Goal: Transaction & Acquisition: Book appointment/travel/reservation

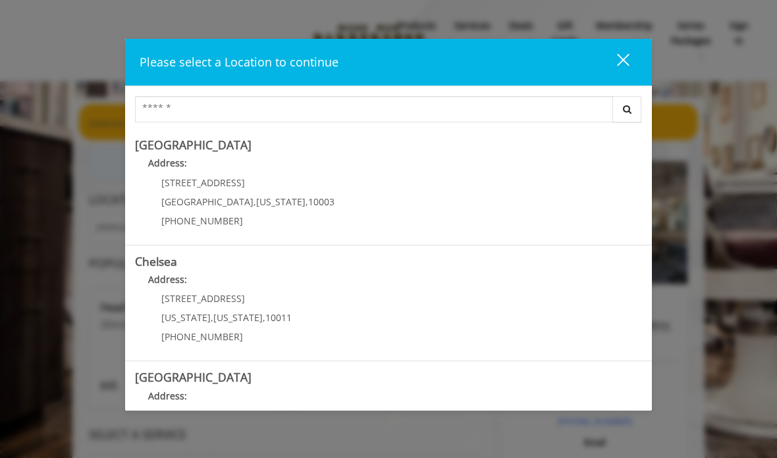
click at [624, 63] on div "close" at bounding box center [615, 63] width 26 height 20
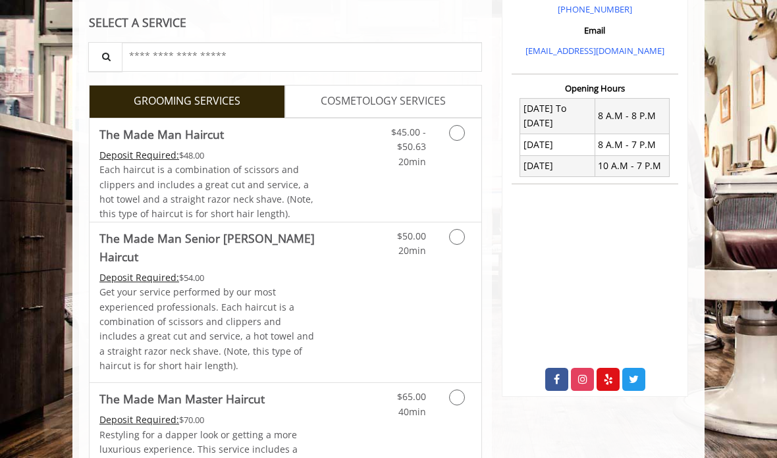
scroll to position [419, 0]
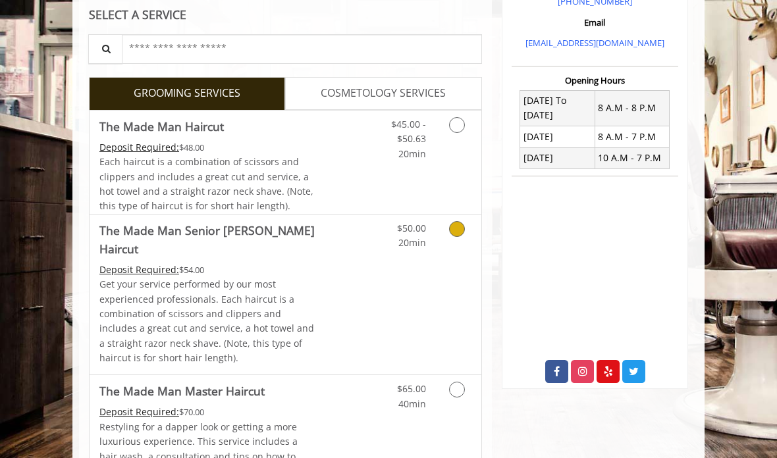
click at [461, 236] on link "Grooming services" at bounding box center [458, 233] width 25 height 36
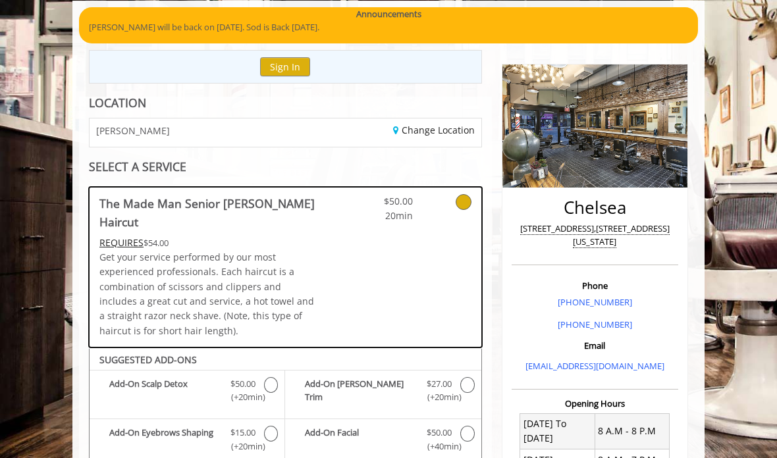
scroll to position [87, 0]
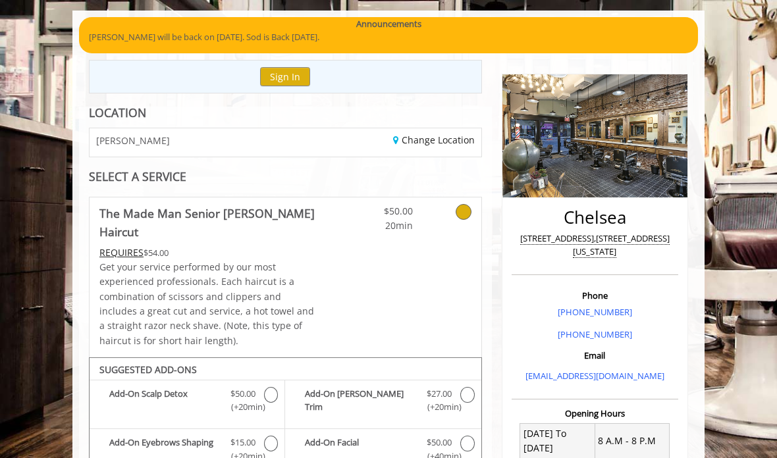
click at [457, 143] on link "Change Location" at bounding box center [434, 140] width 82 height 13
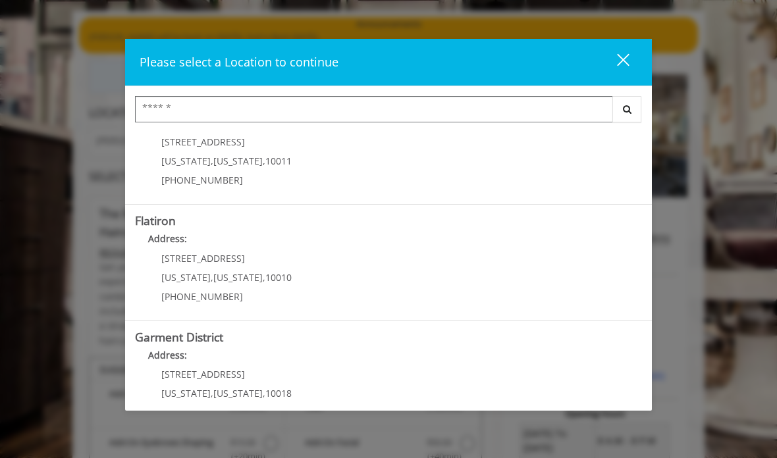
scroll to position [272, 0]
click at [612, 371] on District "Garment District Address: 1400 Broadway New York , New York , 10018 (212) 997-4…" at bounding box center [388, 380] width 507 height 96
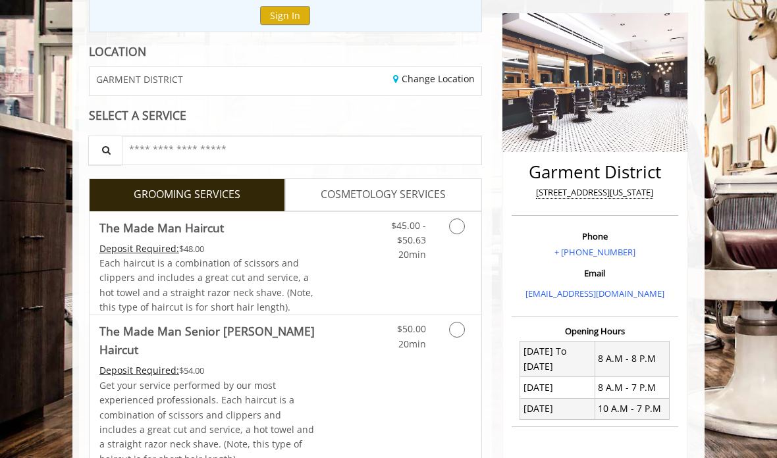
scroll to position [155, 0]
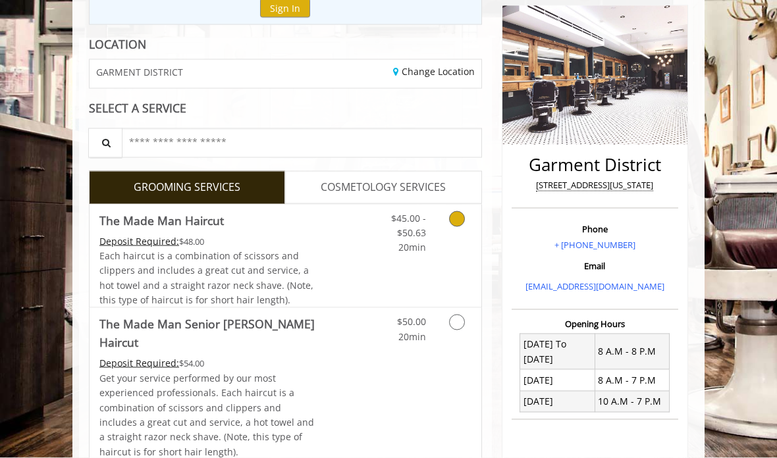
click at [459, 226] on link "Grooming services" at bounding box center [458, 230] width 25 height 51
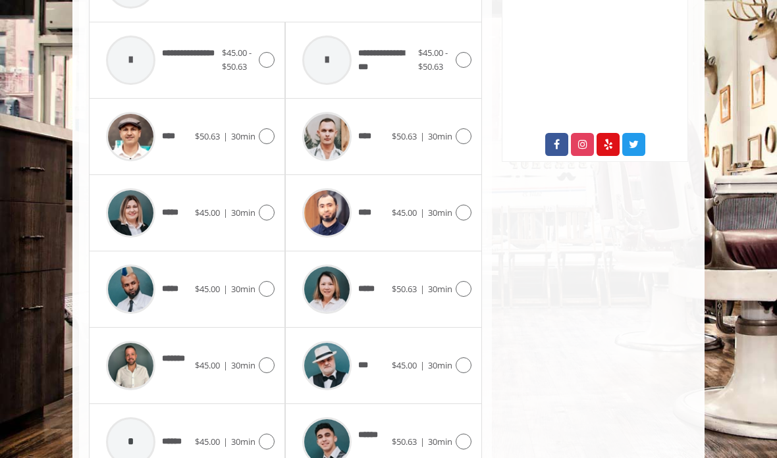
scroll to position [635, 0]
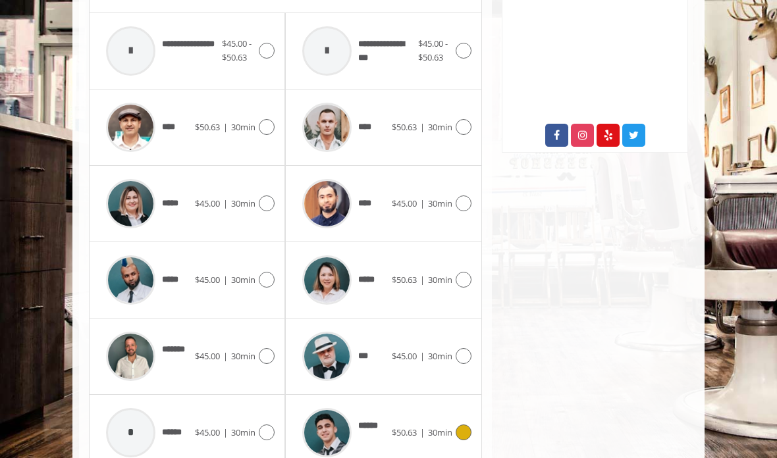
click at [432, 404] on div "****** $50.63 | 30min" at bounding box center [383, 432] width 175 height 63
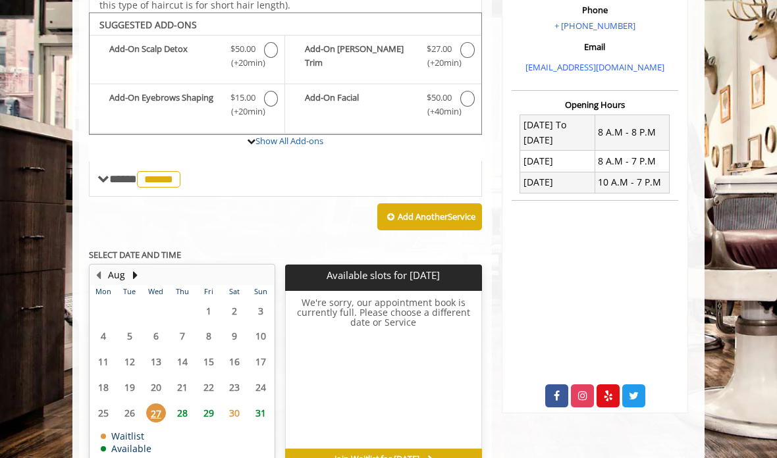
scroll to position [384, 0]
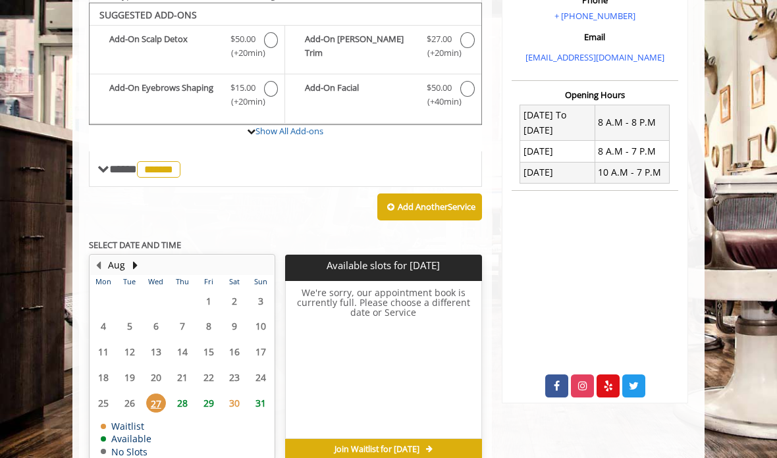
click at [212, 394] on span "29" at bounding box center [209, 403] width 20 height 19
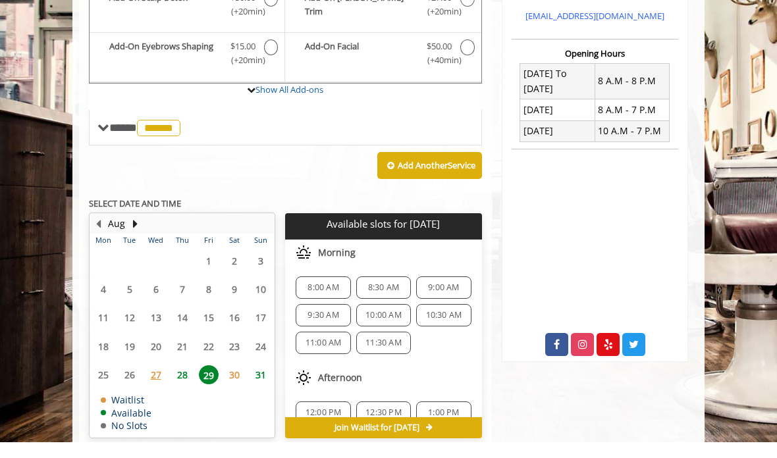
scroll to position [463, 0]
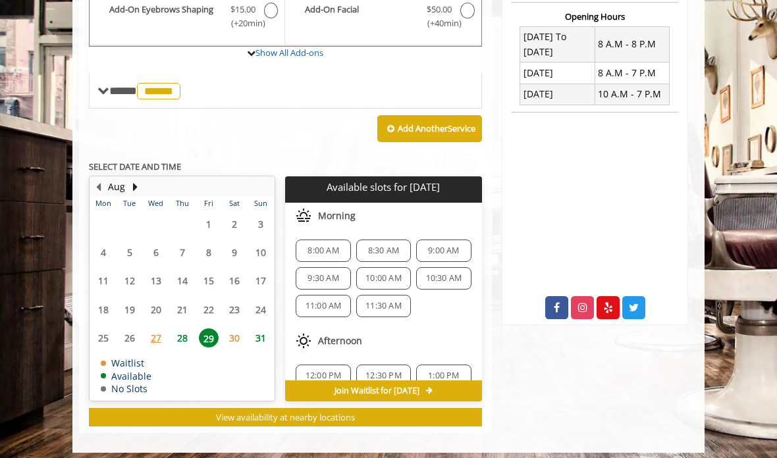
click at [182, 332] on span "28" at bounding box center [182, 337] width 20 height 19
click at [203, 334] on span "29" at bounding box center [209, 337] width 20 height 19
click at [398, 273] on span "10:00 AM" at bounding box center [383, 278] width 36 height 11
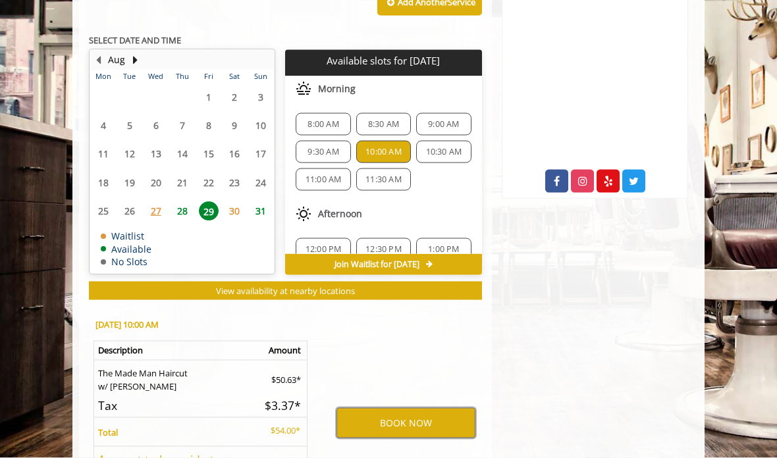
scroll to position [584, 0]
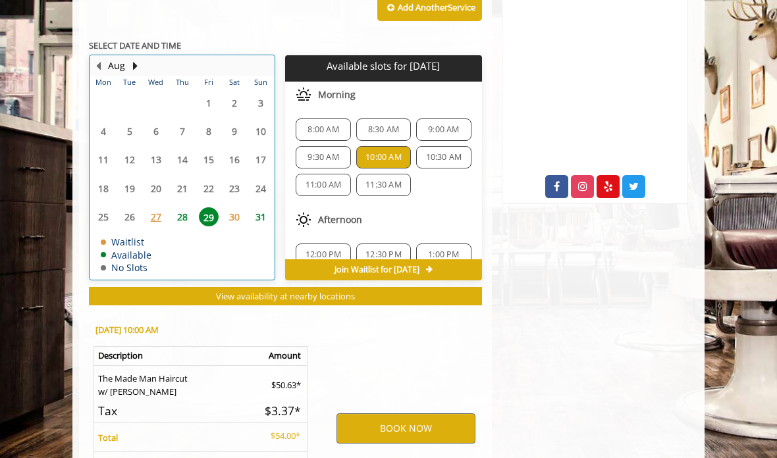
click at [140, 61] on button "Next Month" at bounding box center [135, 66] width 11 height 14
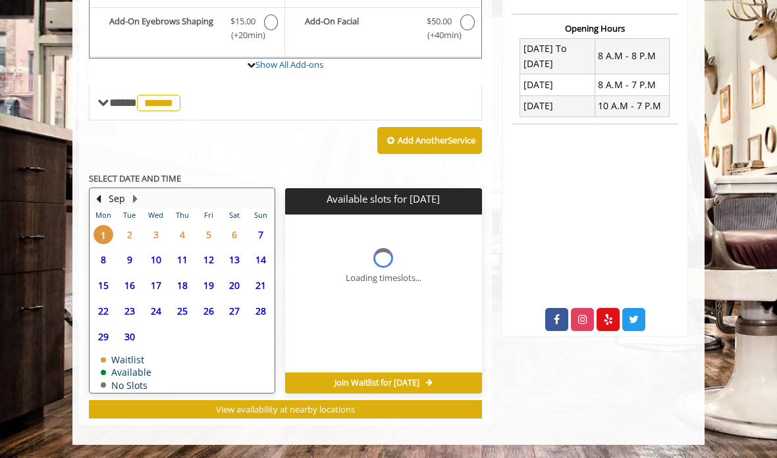
scroll to position [443, 0]
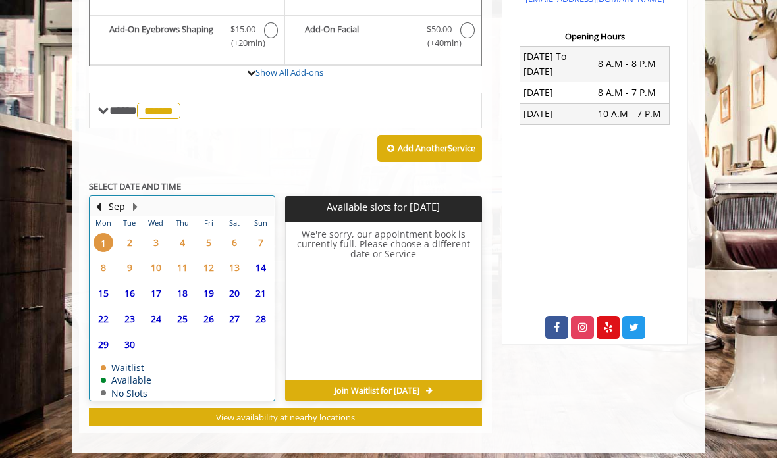
click at [135, 258] on span "9" at bounding box center [130, 267] width 20 height 19
click at [99, 199] on button "Previous Month" at bounding box center [98, 206] width 11 height 14
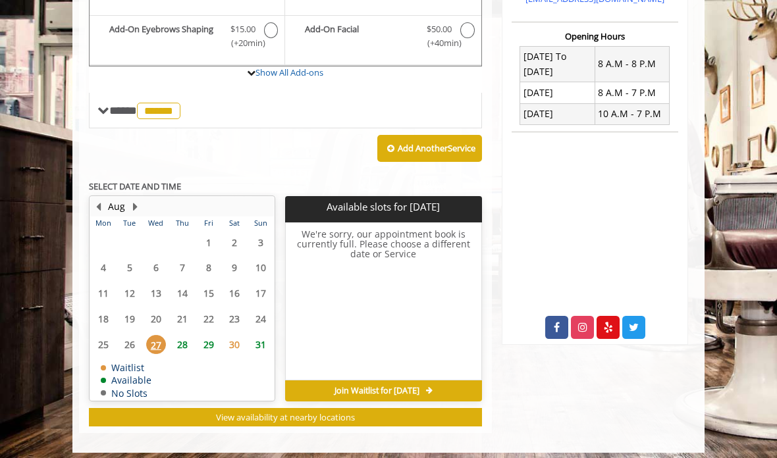
click at [203, 335] on span "29" at bounding box center [209, 344] width 20 height 19
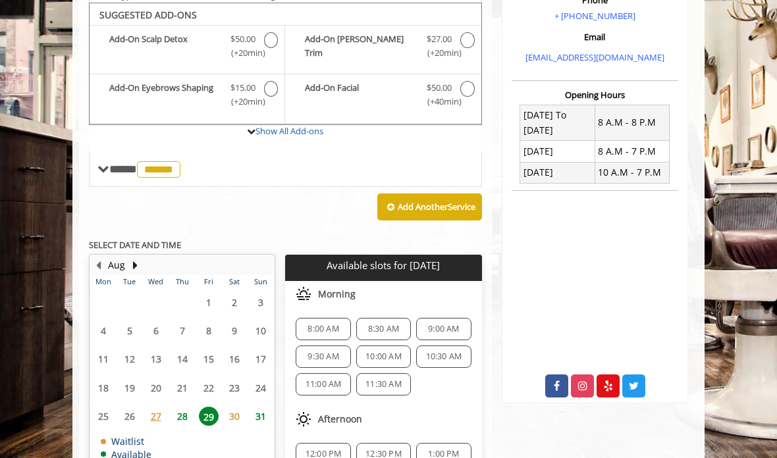
click at [396, 351] on span "10:00 AM" at bounding box center [383, 356] width 36 height 11
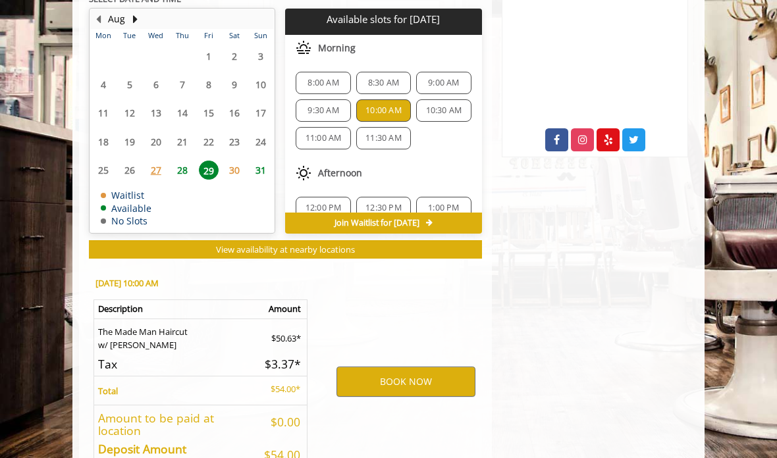
scroll to position [704, 0]
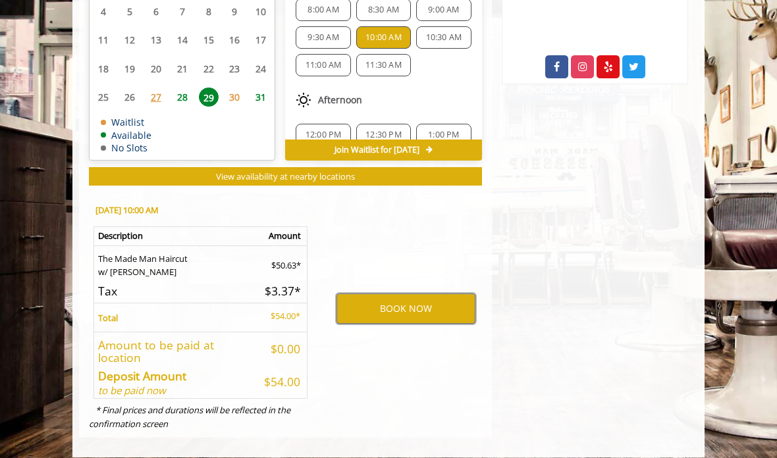
click at [447, 301] on button "BOOK NOW" at bounding box center [405, 309] width 139 height 30
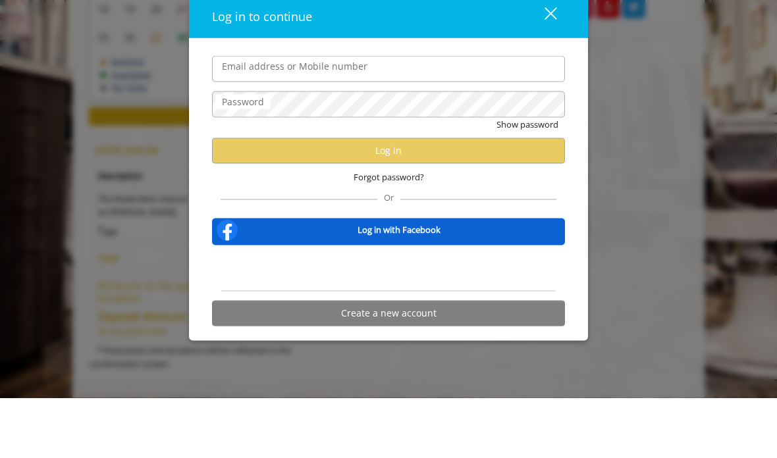
type input "**********"
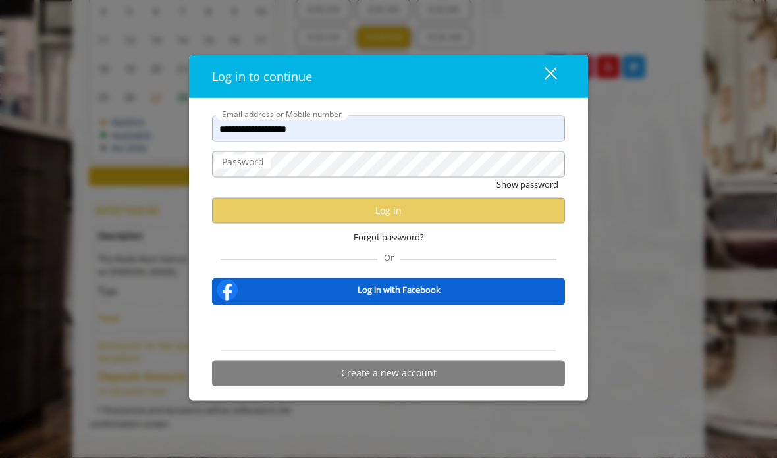
scroll to position [0, 0]
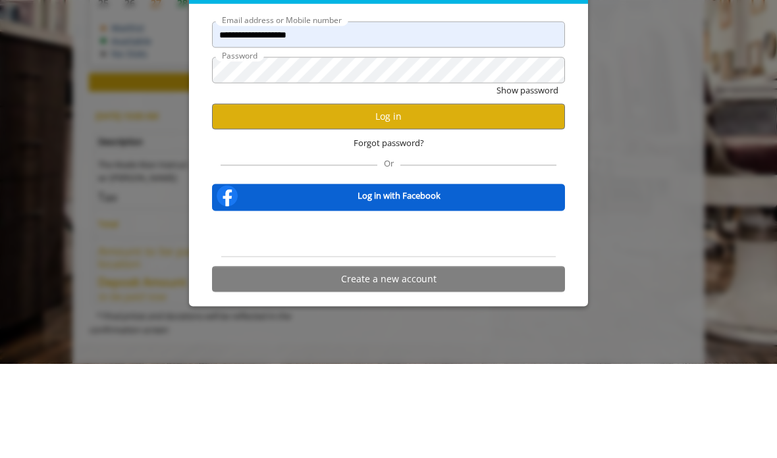
click at [497, 197] on button "Log in" at bounding box center [388, 210] width 353 height 26
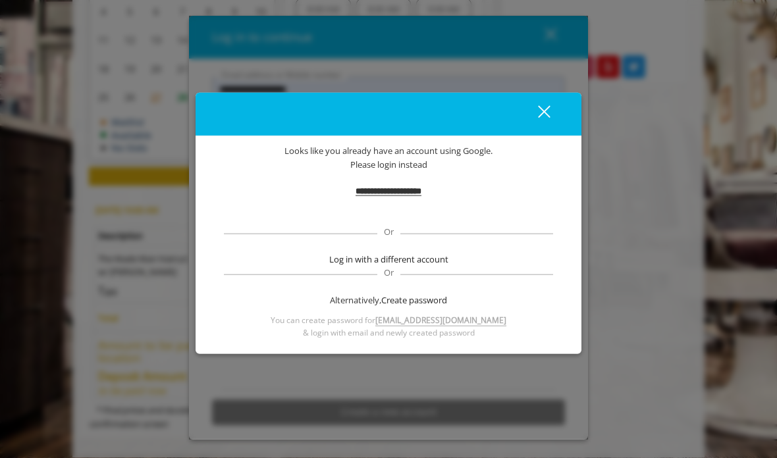
click at [433, 219] on div "Sign in with Google. Opens in new tab" at bounding box center [388, 211] width 131 height 29
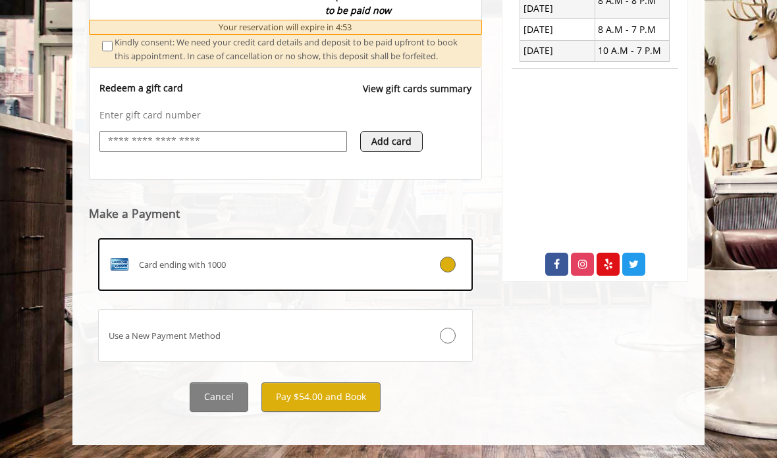
click at [366, 403] on button "Pay $54.00 and Book" at bounding box center [320, 397] width 119 height 30
